Goal: Find specific page/section: Find specific page/section

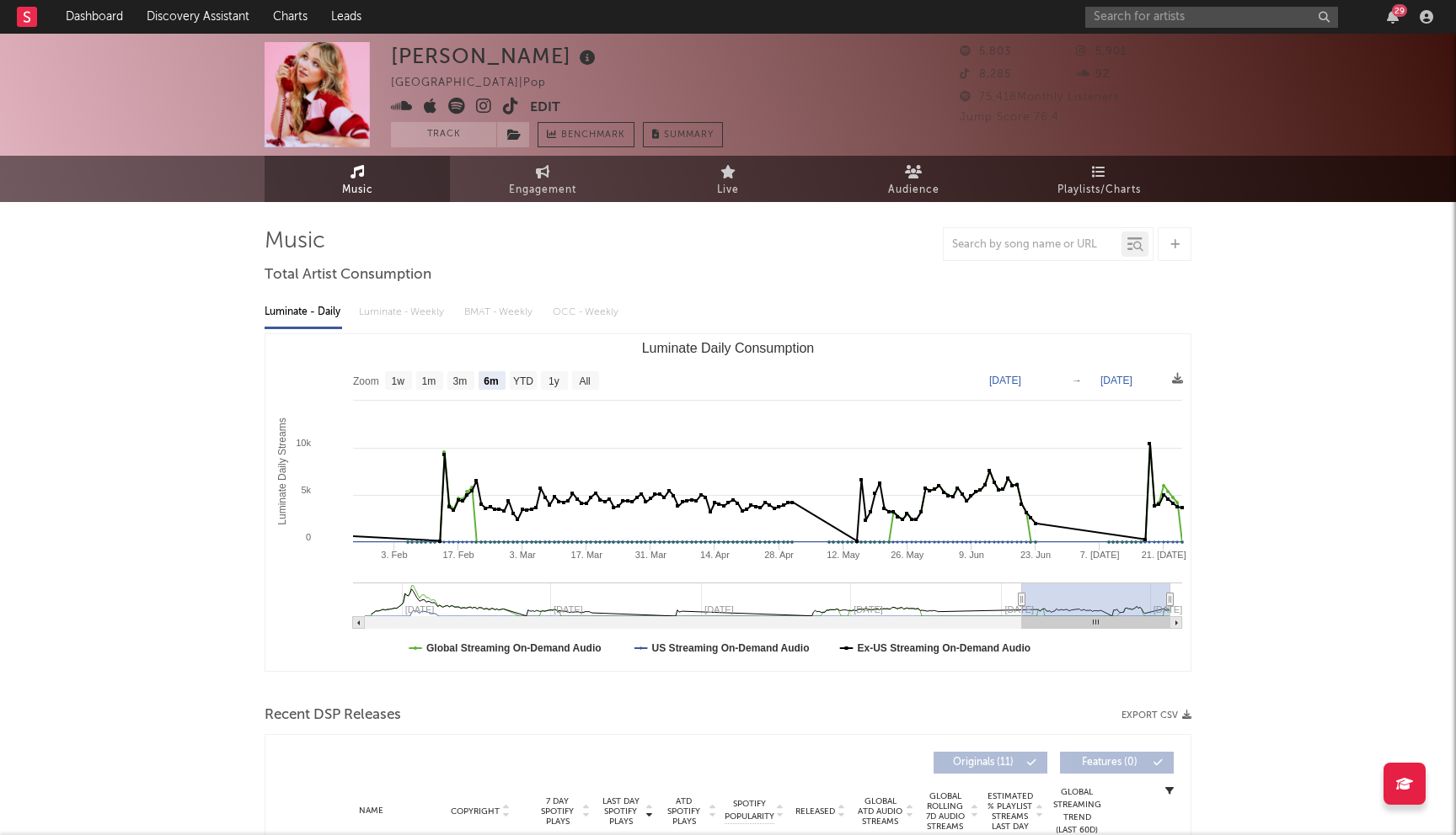
select select "6m"
click at [1209, 23] on input "text" at bounding box center [1211, 17] width 252 height 21
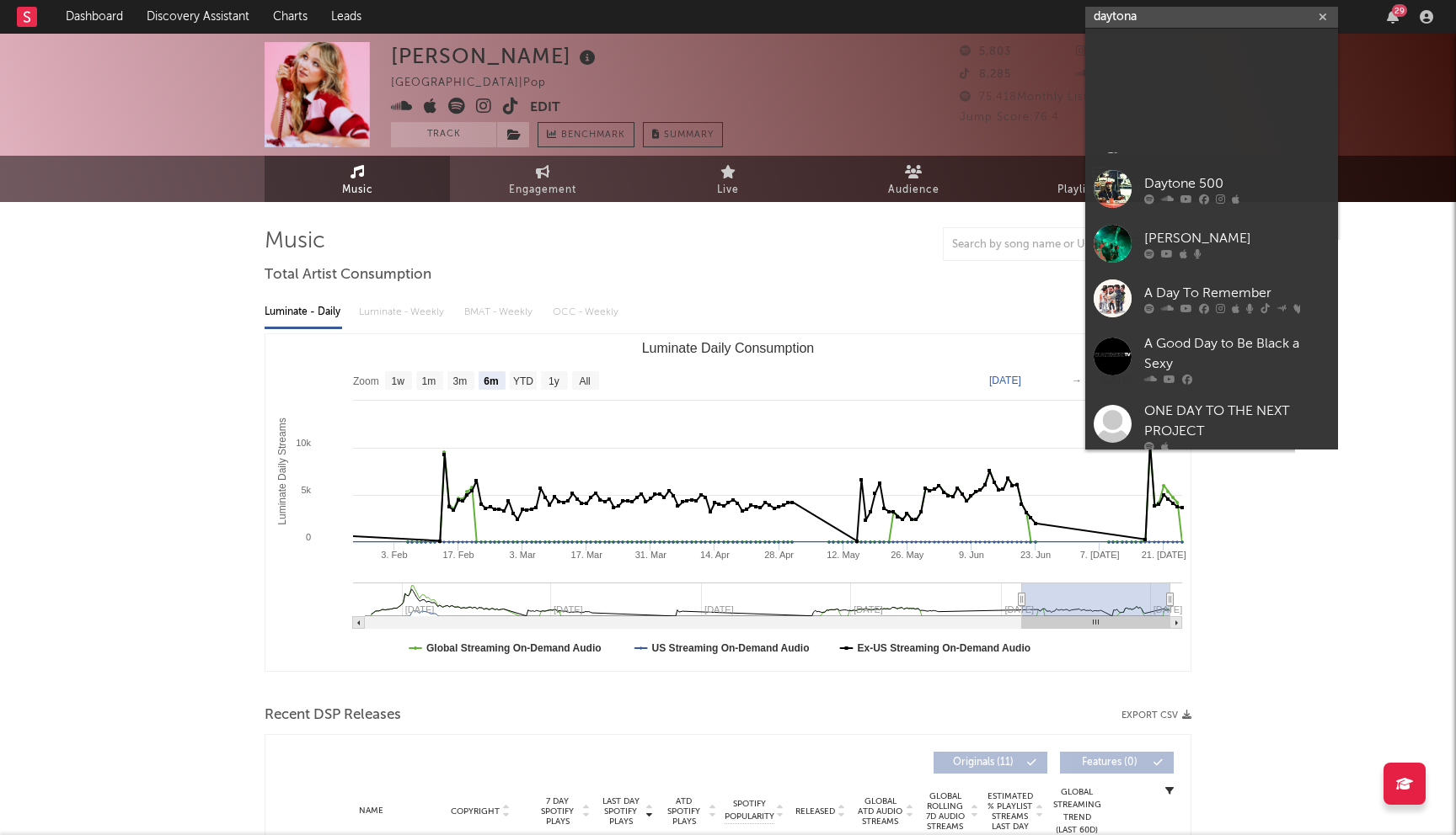
scroll to position [339, 0]
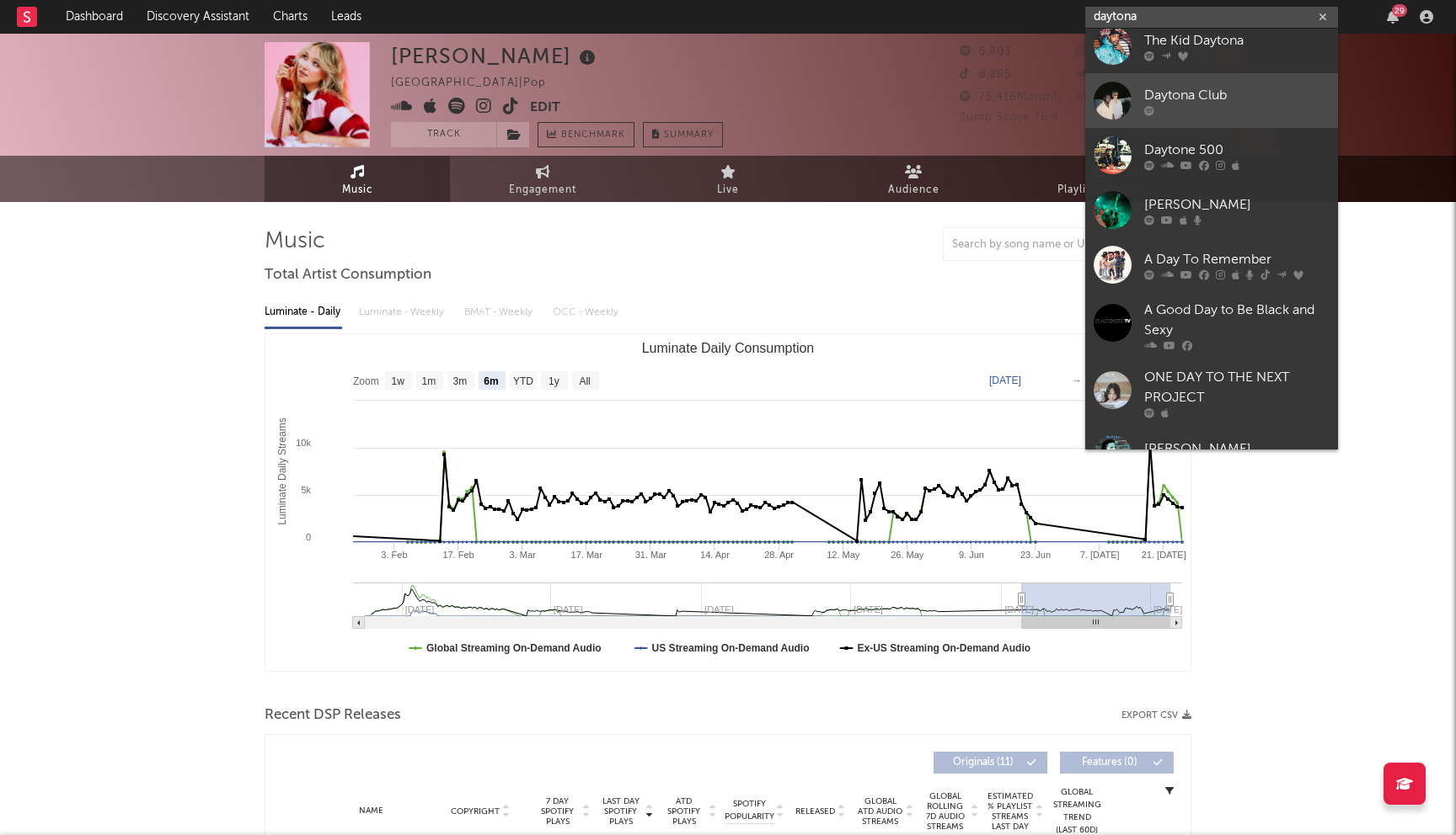
type input "daytona"
click at [1229, 95] on div "Daytona Club" at bounding box center [1237, 95] width 185 height 20
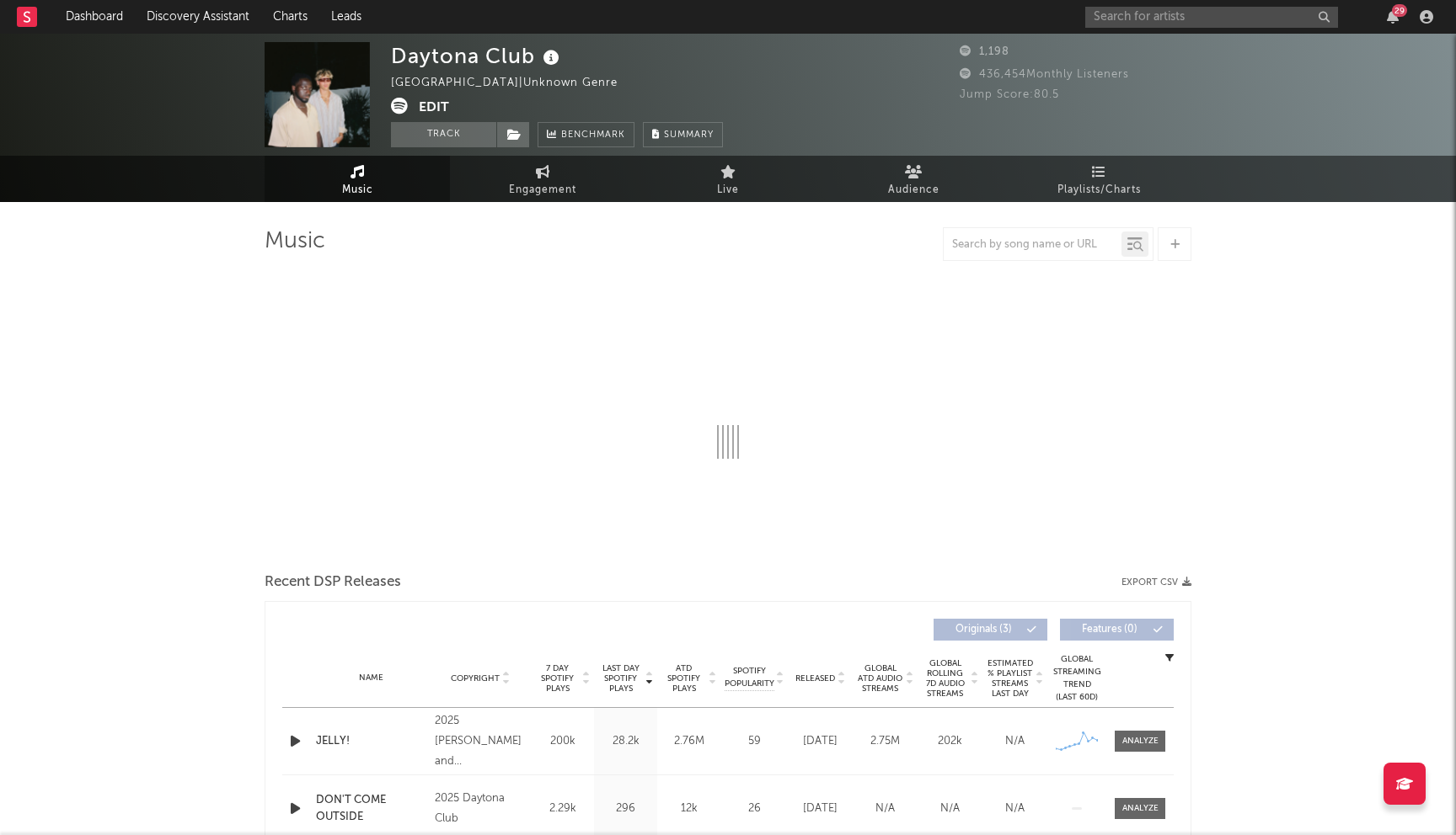
select select "1w"
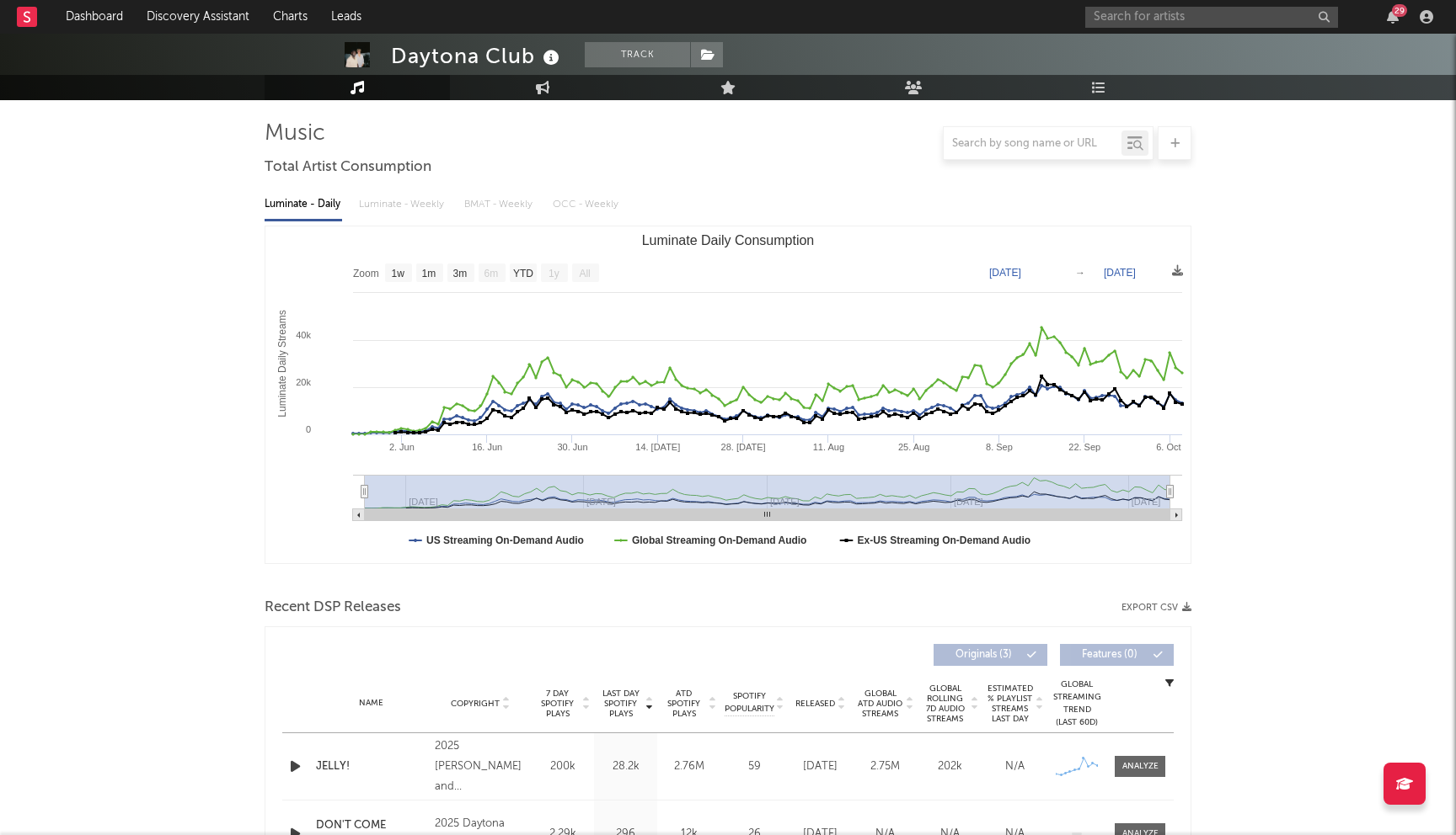
scroll to position [331, 0]
